Goal: Check status

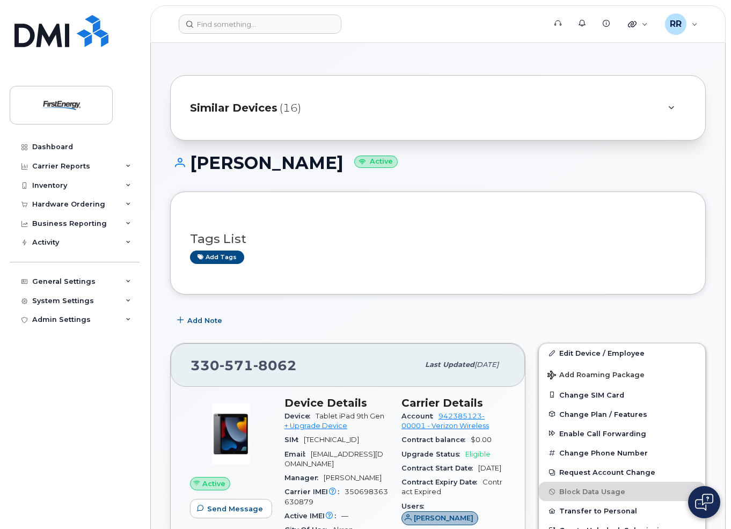
scroll to position [107, 0]
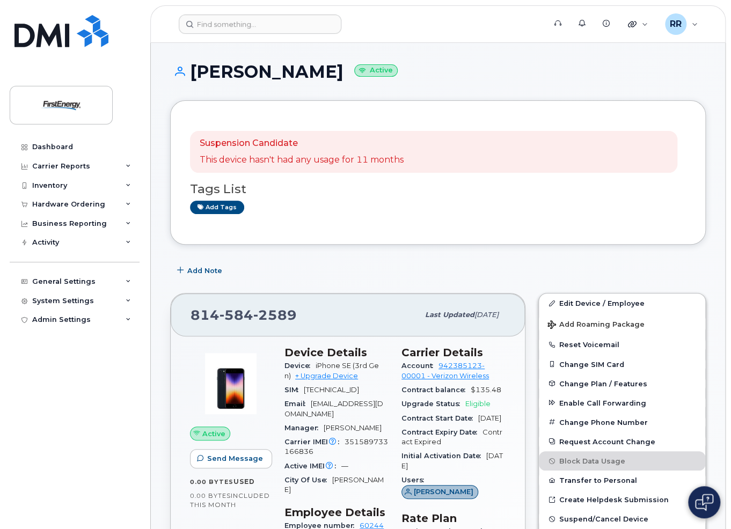
click at [84, 442] on div "Dashboard Carrier Reports Monthly Billing Data Daily Data Pooling Average Costi…" at bounding box center [76, 325] width 133 height 376
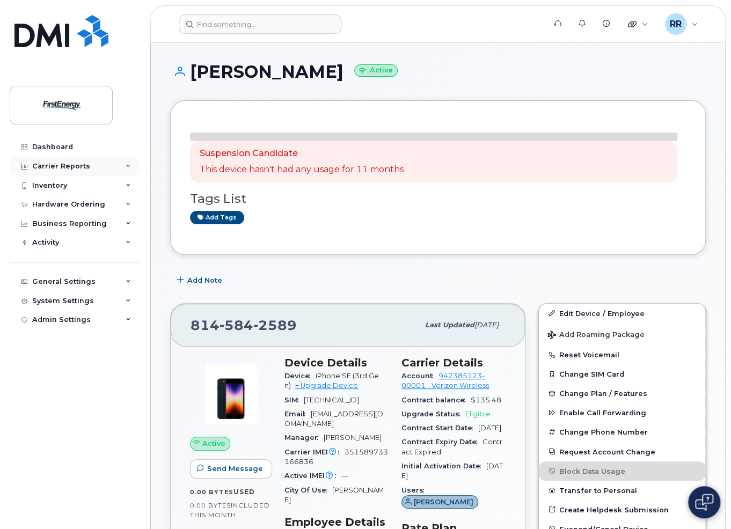
click at [94, 166] on div "Carrier Reports" at bounding box center [75, 166] width 130 height 19
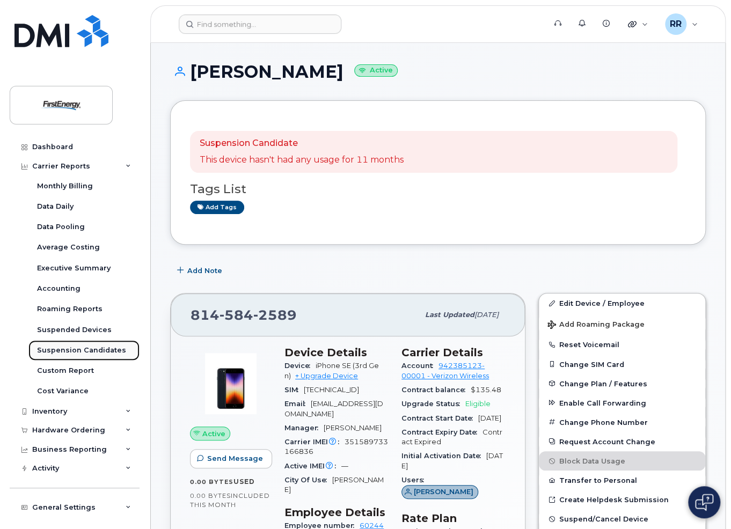
click at [85, 350] on div "Suspension Candidates" at bounding box center [81, 351] width 89 height 10
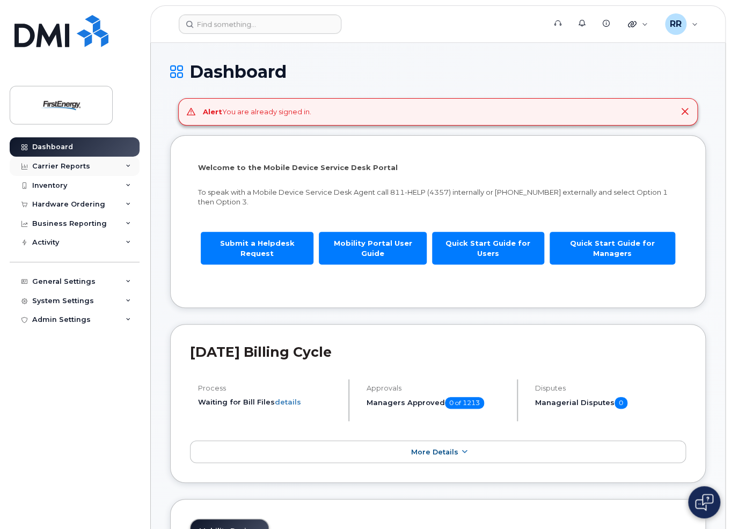
click at [60, 170] on div "Carrier Reports" at bounding box center [75, 166] width 130 height 19
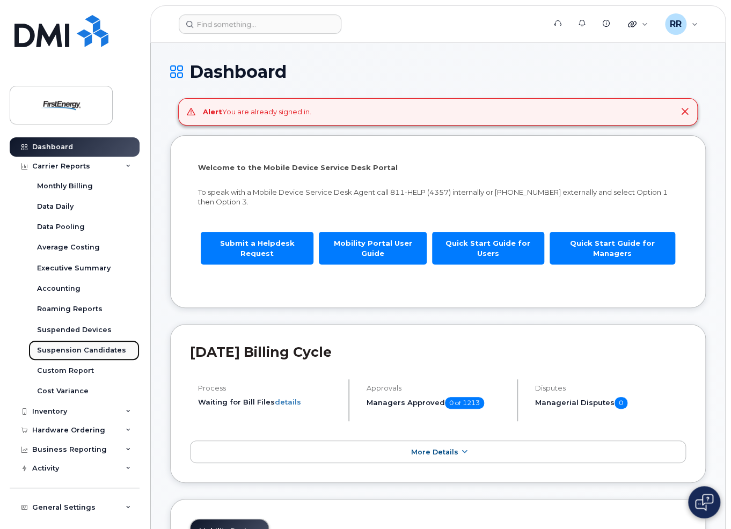
click at [67, 346] on div "Suspension Candidates" at bounding box center [81, 351] width 89 height 10
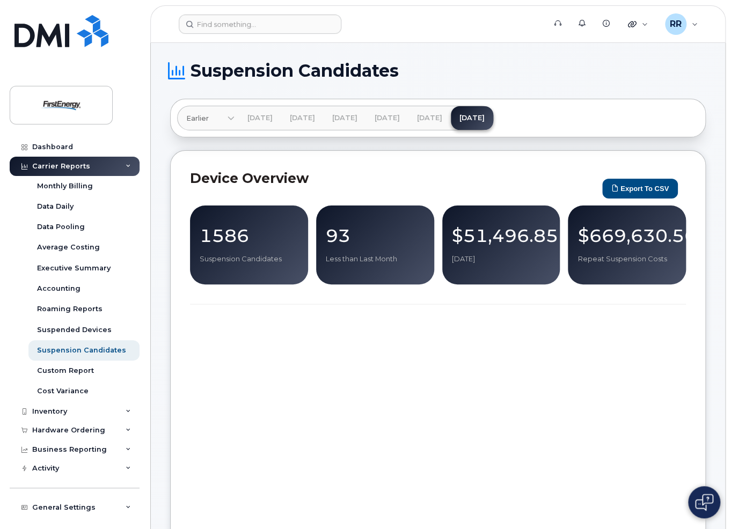
click at [282, 231] on p "1586" at bounding box center [249, 235] width 99 height 19
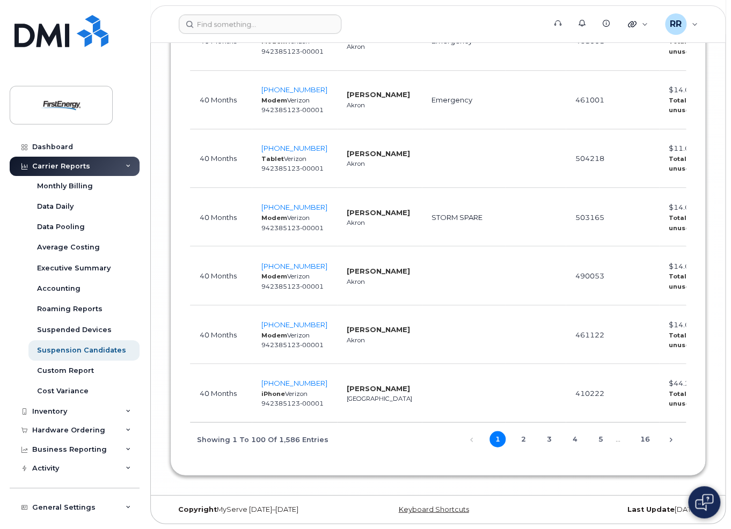
scroll to position [6291, 0]
drag, startPoint x: 645, startPoint y: 434, endPoint x: 627, endPoint y: 423, distance: 20.0
click at [645, 433] on link "16" at bounding box center [645, 439] width 16 height 16
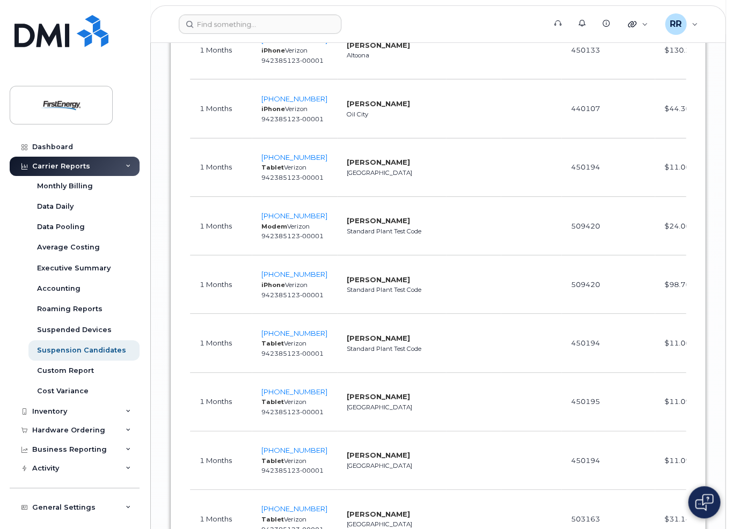
scroll to position [3968, 0]
